Goal: Check status: Check status

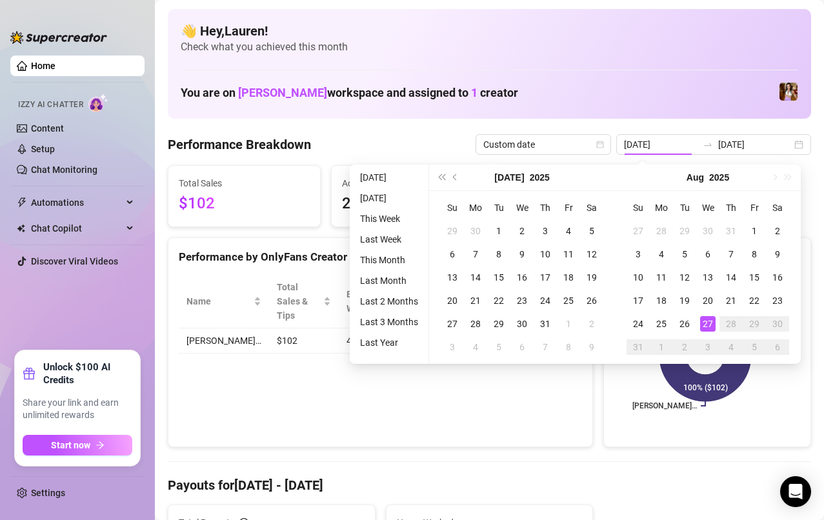
click at [711, 328] on div "27" at bounding box center [707, 323] width 15 height 15
click at [707, 329] on div "27" at bounding box center [707, 323] width 15 height 15
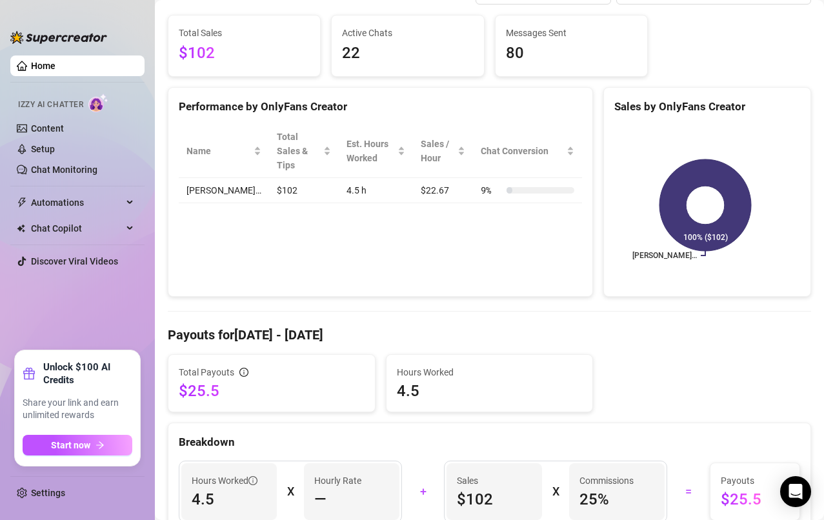
scroll to position [3, 0]
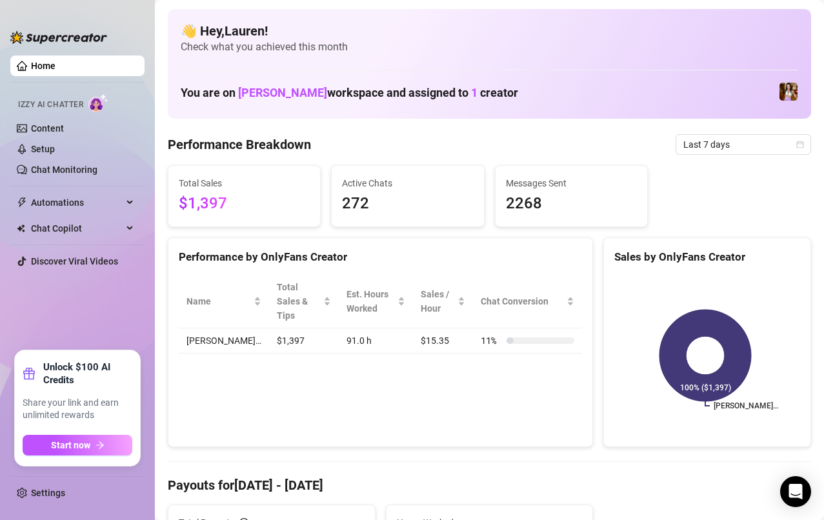
click at [764, 144] on span "Last 7 days" at bounding box center [743, 144] width 120 height 19
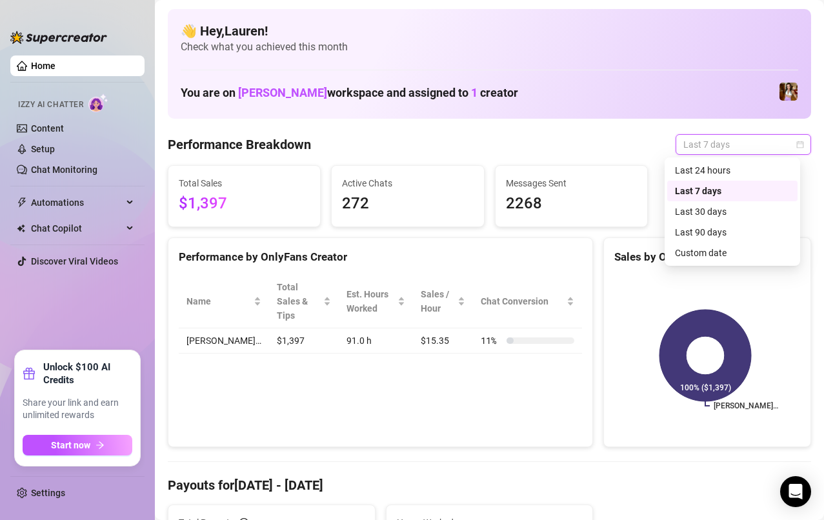
click at [723, 261] on div "Custom date" at bounding box center [732, 253] width 130 height 21
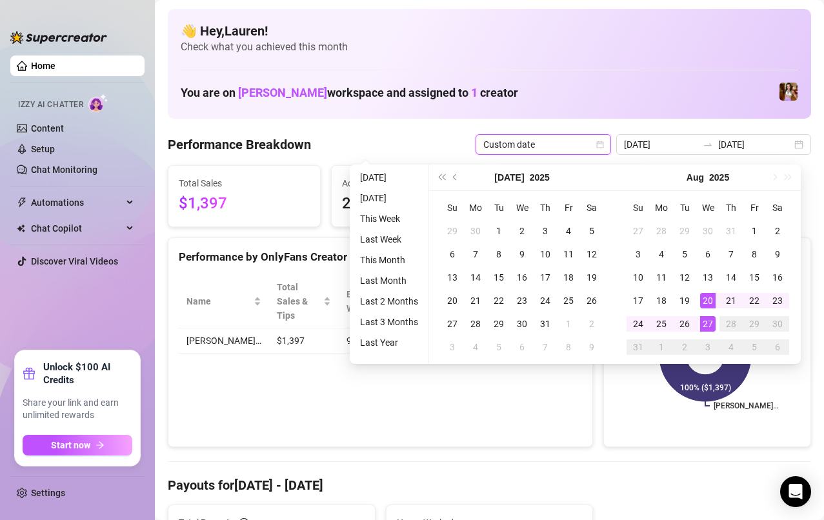
click at [758, 306] on div "22" at bounding box center [754, 300] width 15 height 15
type input "[DATE]"
click at [712, 328] on div "27" at bounding box center [707, 323] width 15 height 15
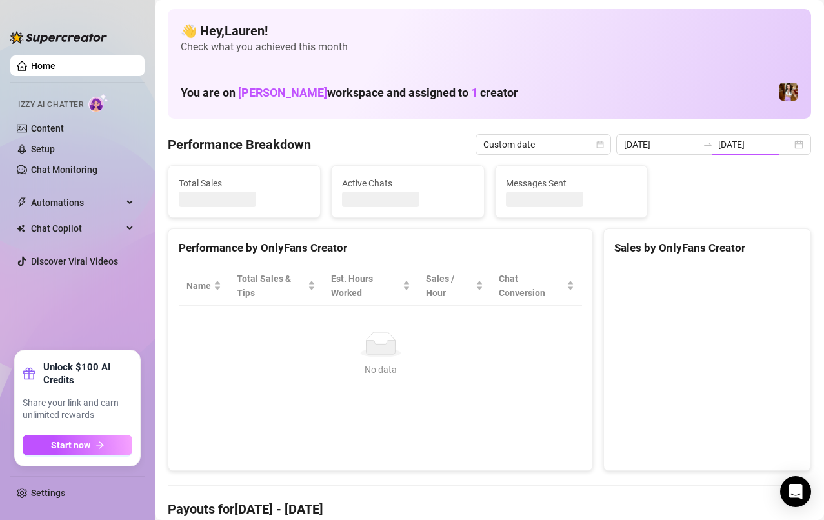
type input "[DATE]"
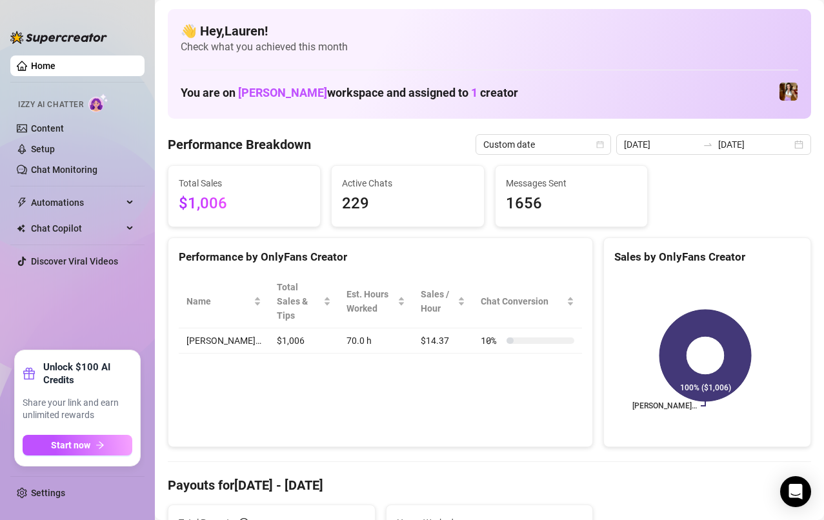
click at [791, 152] on div "[DATE] [DATE]" at bounding box center [713, 144] width 195 height 21
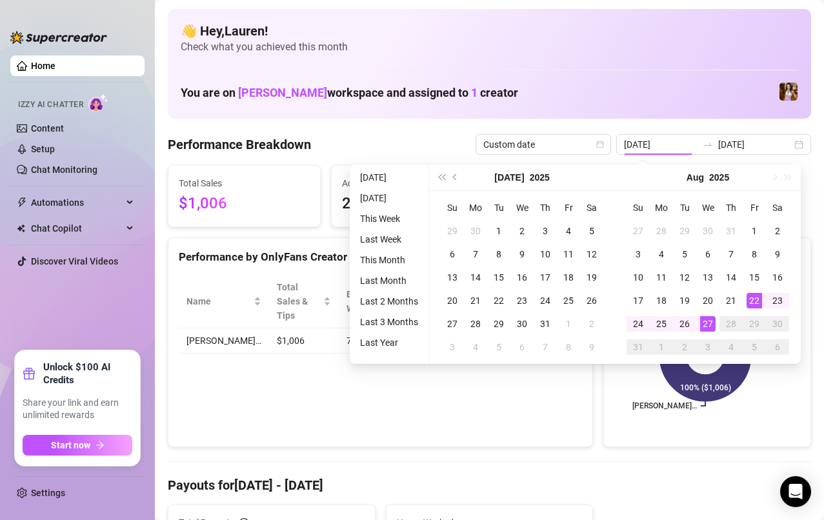
click at [703, 328] on div "27" at bounding box center [707, 323] width 15 height 15
type input "[DATE]"
click at [709, 326] on div "27" at bounding box center [707, 323] width 15 height 15
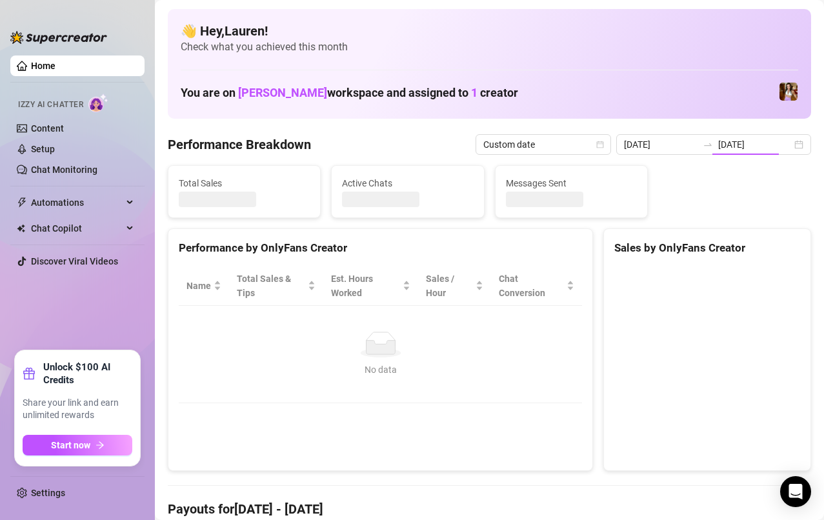
type input "[DATE]"
